Goal: Find specific page/section: Find specific page/section

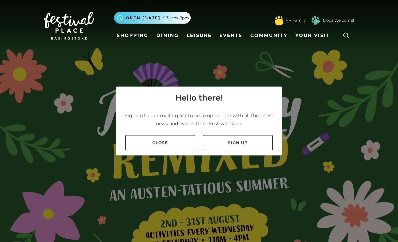
click at [168, 150] on link "Close" at bounding box center [160, 142] width 70 height 15
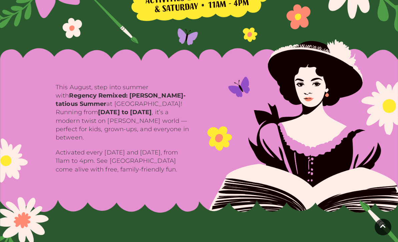
scroll to position [224, 0]
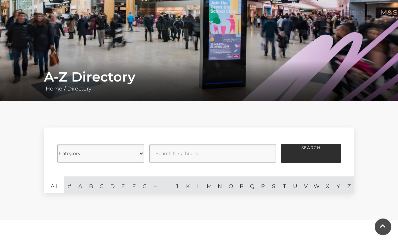
click at [68, 160] on select "Category Cafes Restaurants Fashion Services Technology Homeware Gifts, Statione…" at bounding box center [100, 154] width 87 height 19
select select "20836"
click at [314, 157] on button "Search" at bounding box center [311, 153] width 60 height 19
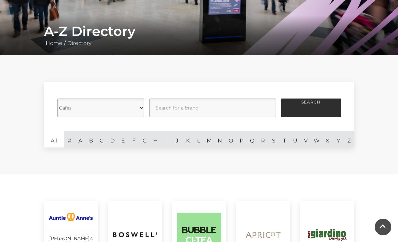
scroll to position [112, 0]
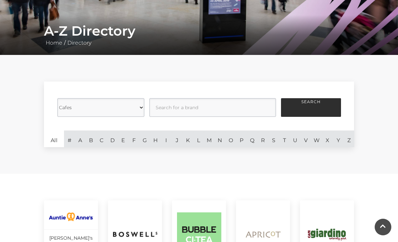
click at [79, 107] on select "Category Cafes Restaurants Fashion Services Technology Homeware Gifts, Statione…" at bounding box center [100, 107] width 87 height 19
click at [179, 104] on input "text" at bounding box center [212, 107] width 127 height 19
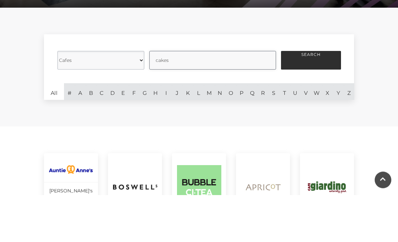
type input "cakes"
click at [318, 98] on button "Search" at bounding box center [311, 107] width 60 height 19
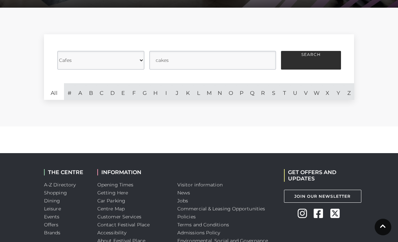
click at [309, 60] on button "Search" at bounding box center [311, 60] width 60 height 19
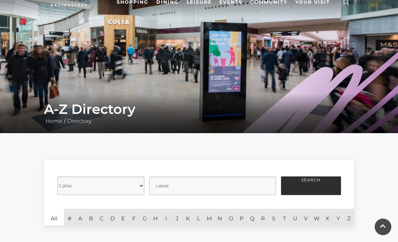
scroll to position [0, 0]
